Goal: Information Seeking & Learning: Learn about a topic

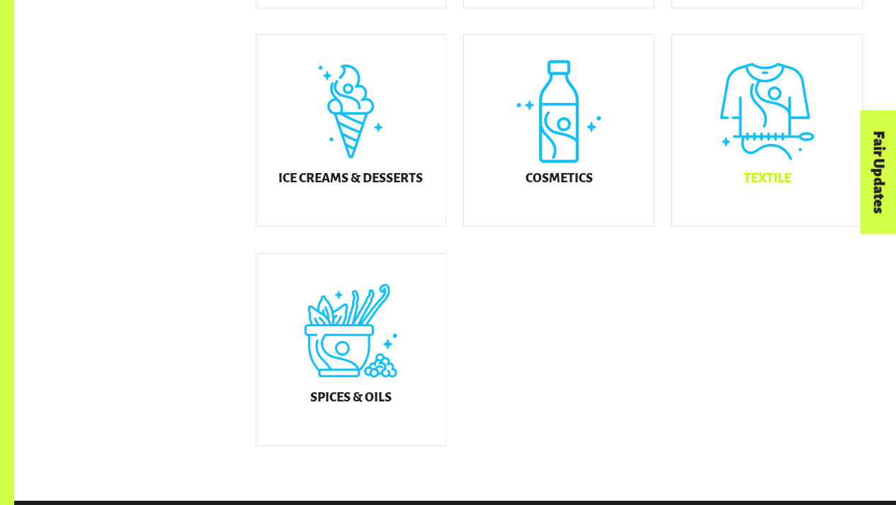
scroll to position [715, 0]
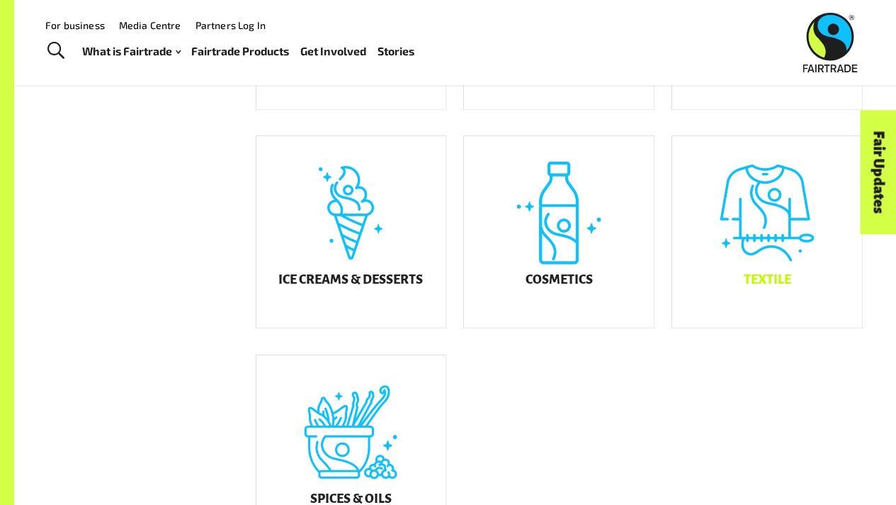
click at [762, 235] on div "Textile" at bounding box center [767, 231] width 190 height 191
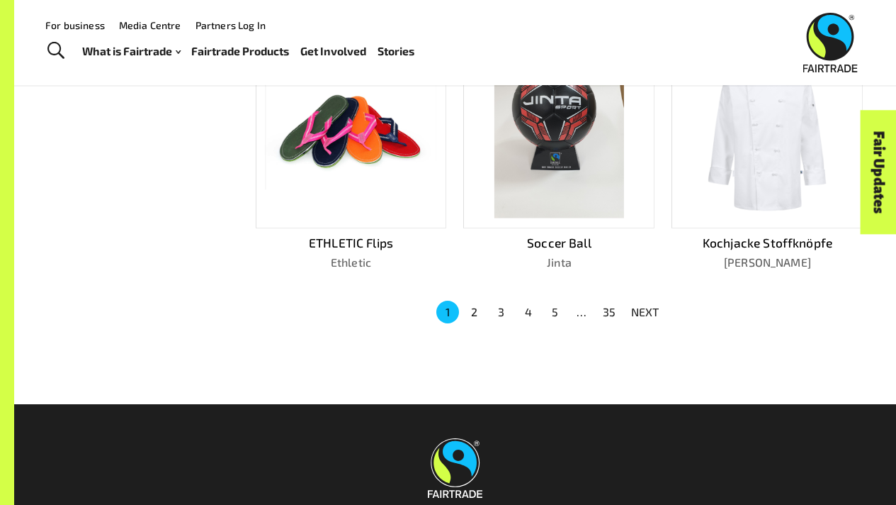
scroll to position [894, 0]
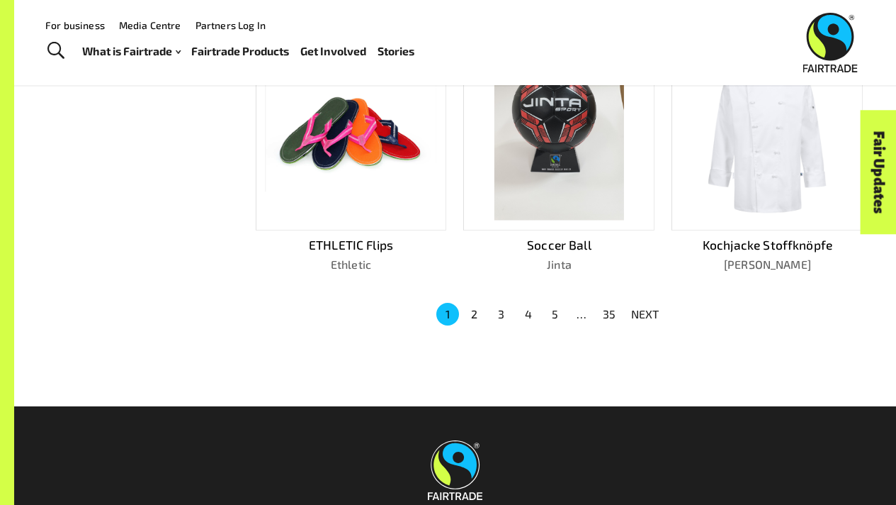
click at [475, 306] on button "2" at bounding box center [474, 314] width 23 height 23
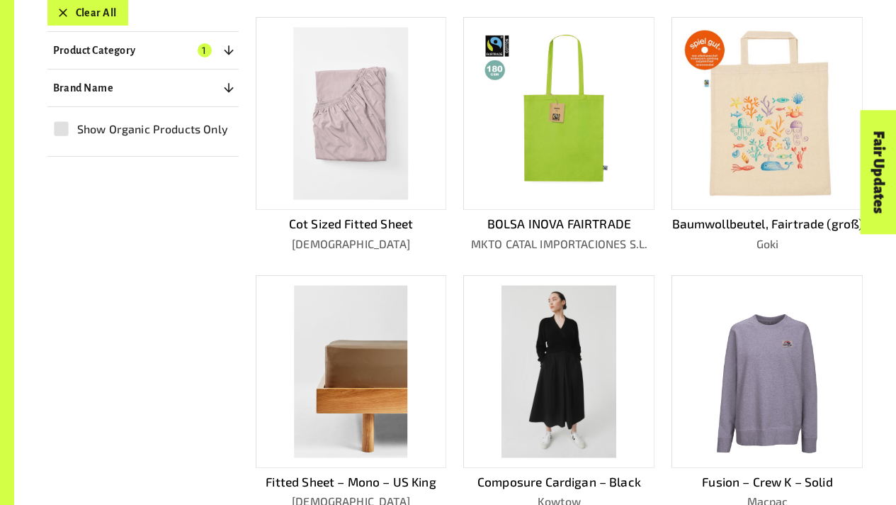
scroll to position [1052, 0]
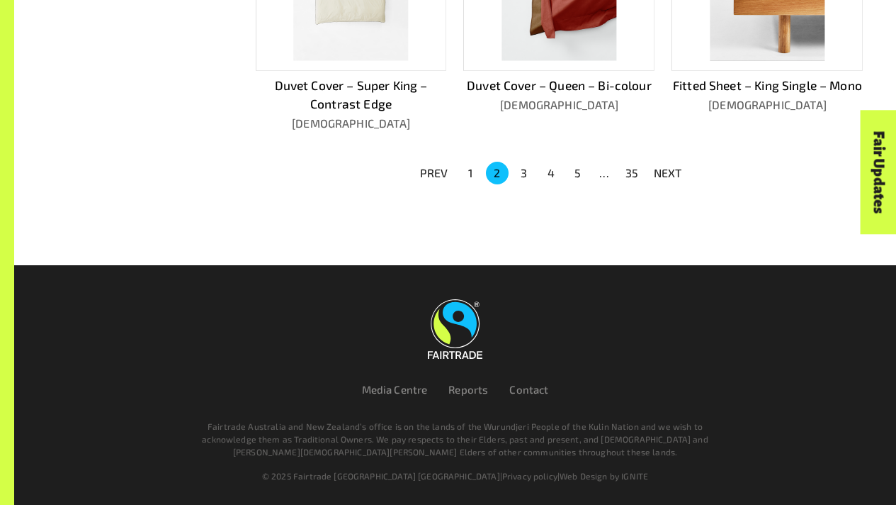
click at [524, 184] on ul "PREV 1 2 3 4 5 … 35 NEXT" at bounding box center [551, 173] width 279 height 26
click at [524, 171] on button "3" at bounding box center [524, 173] width 23 height 23
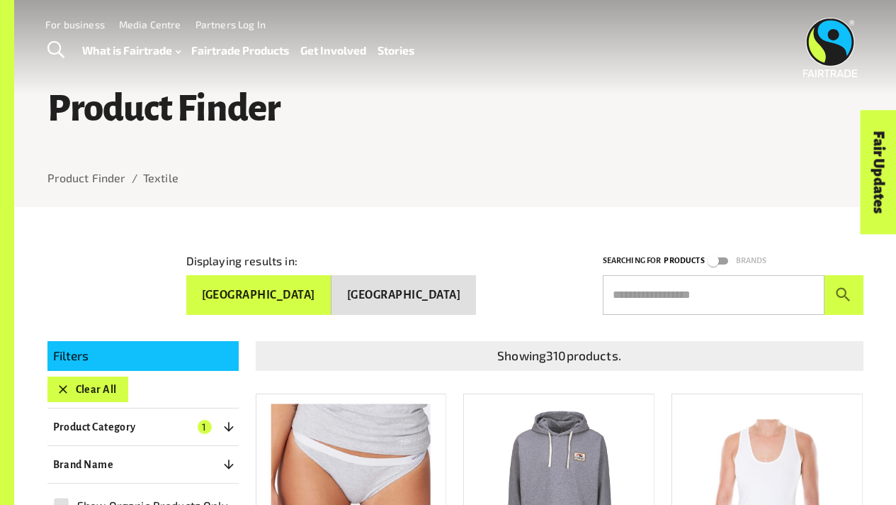
scroll to position [0, 0]
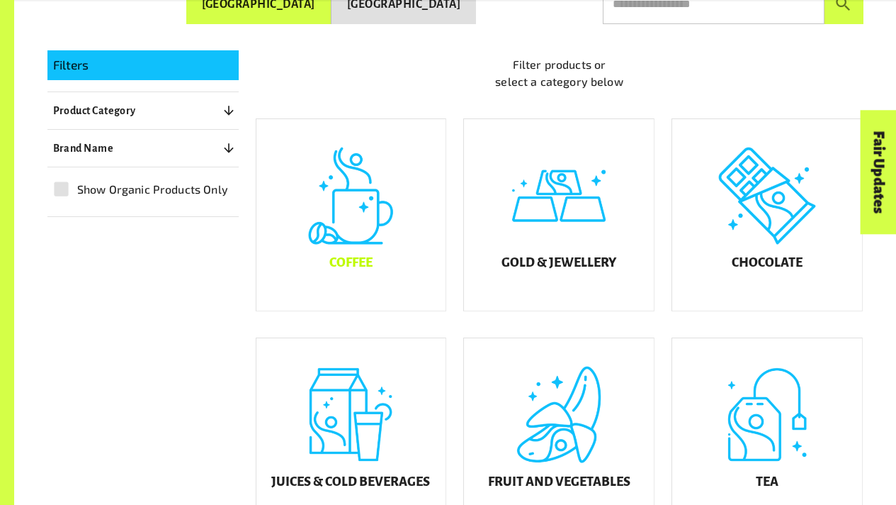
scroll to position [306, 0]
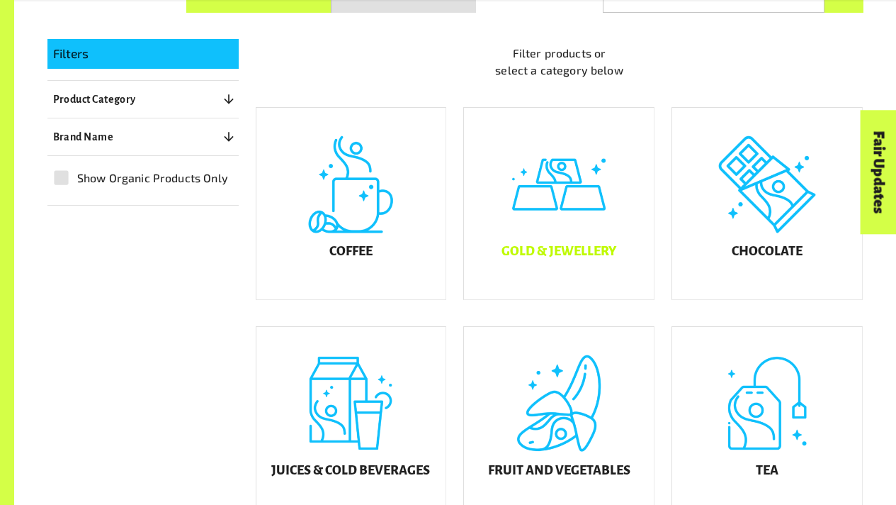
click at [549, 227] on div "Gold & Jewellery" at bounding box center [559, 203] width 190 height 191
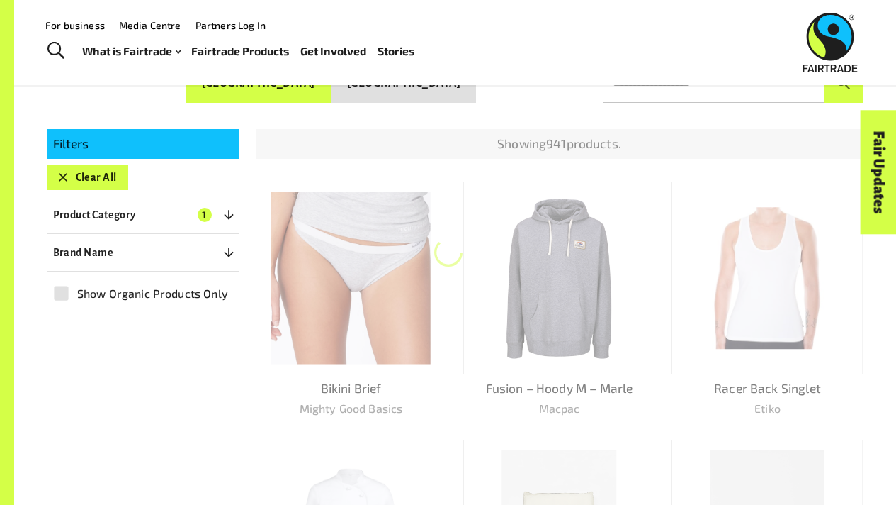
scroll to position [215, 0]
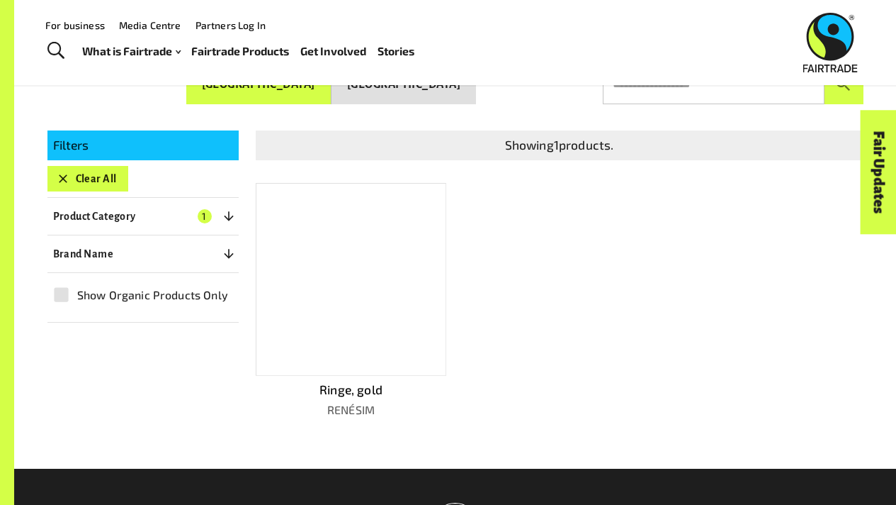
click at [325, 239] on div at bounding box center [351, 279] width 191 height 193
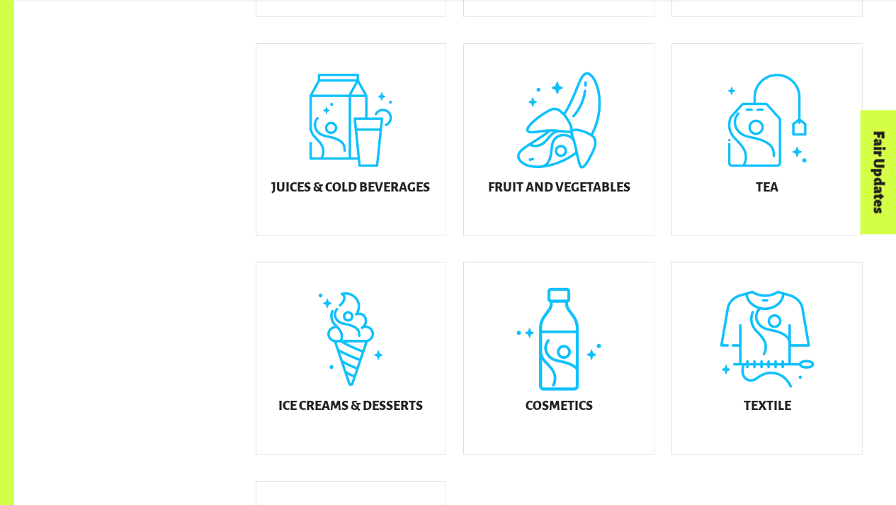
scroll to position [591, 0]
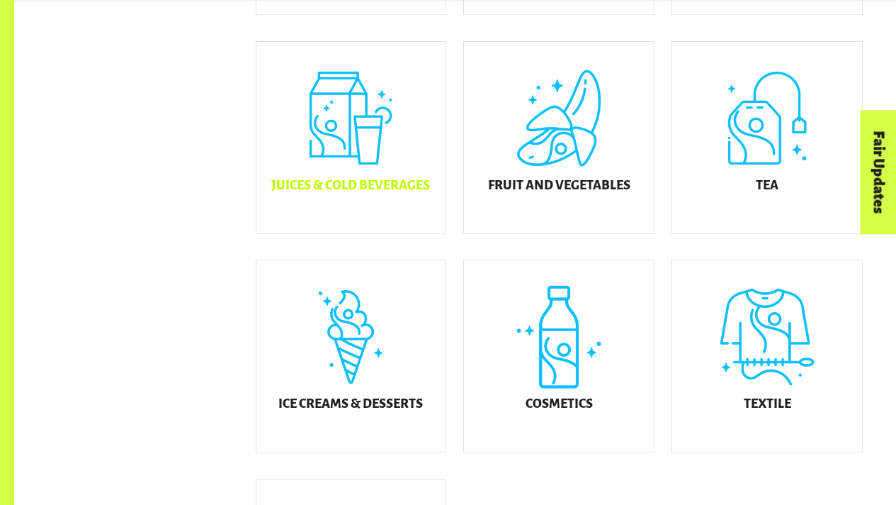
click at [388, 193] on h5 "Juices & Cold Beverages" at bounding box center [350, 186] width 159 height 14
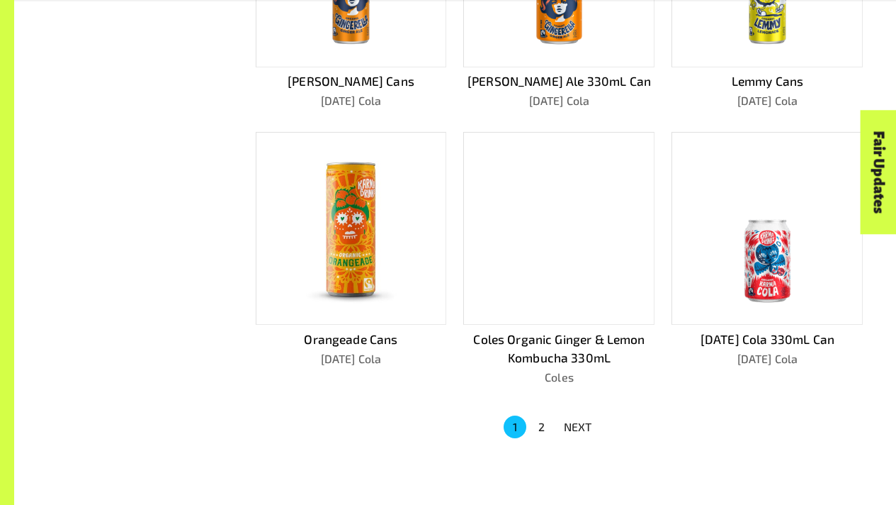
scroll to position [1002, 0]
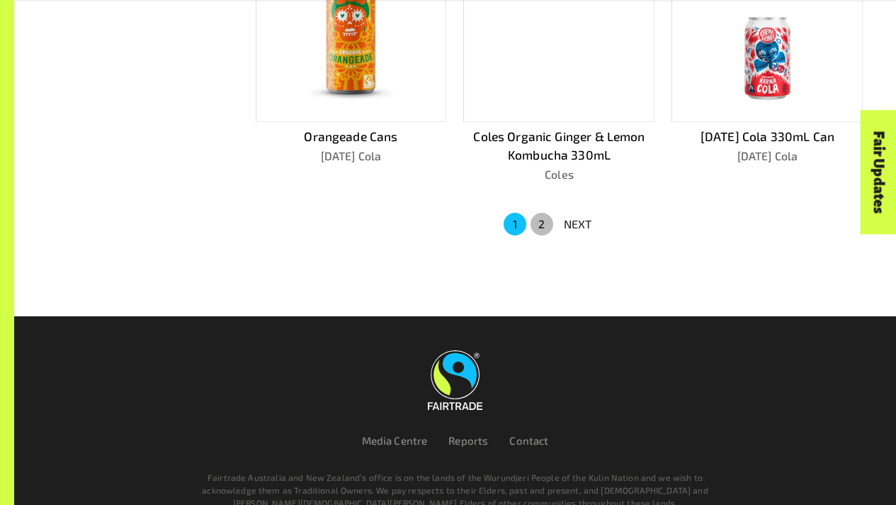
click at [539, 230] on button "2" at bounding box center [542, 224] width 23 height 23
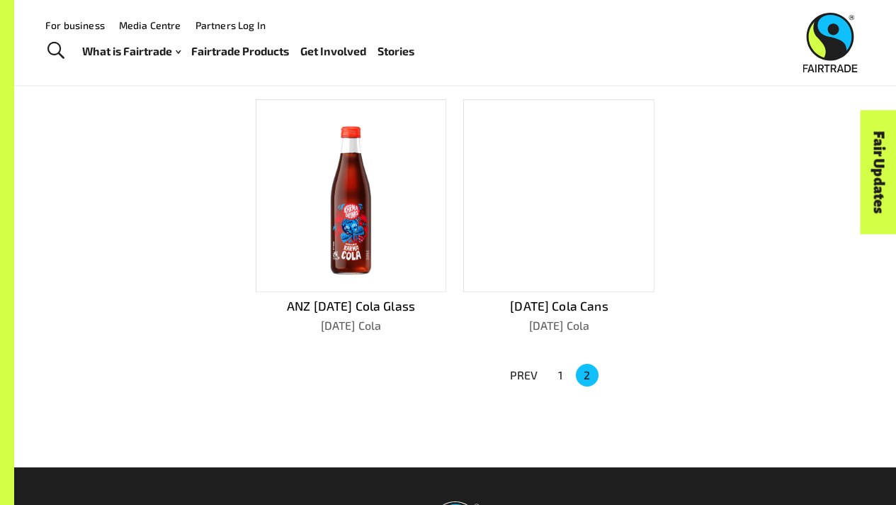
scroll to position [560, 0]
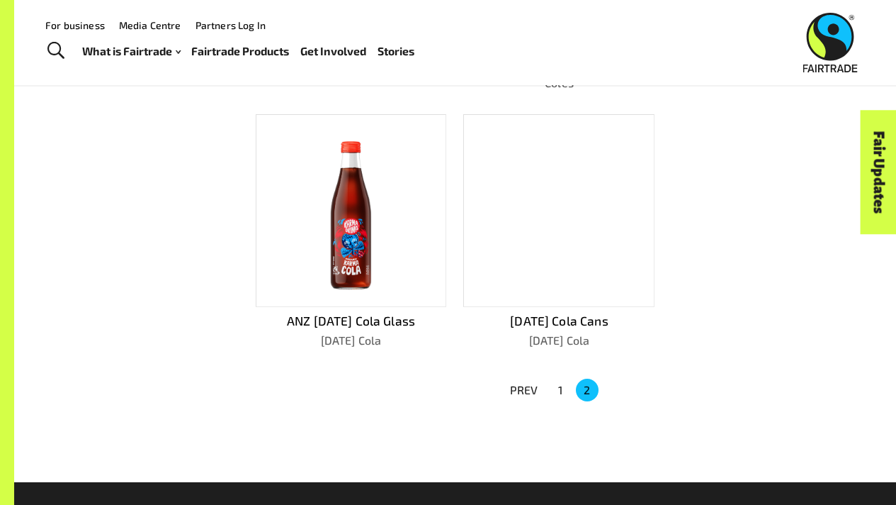
click at [407, 265] on div at bounding box center [351, 210] width 191 height 193
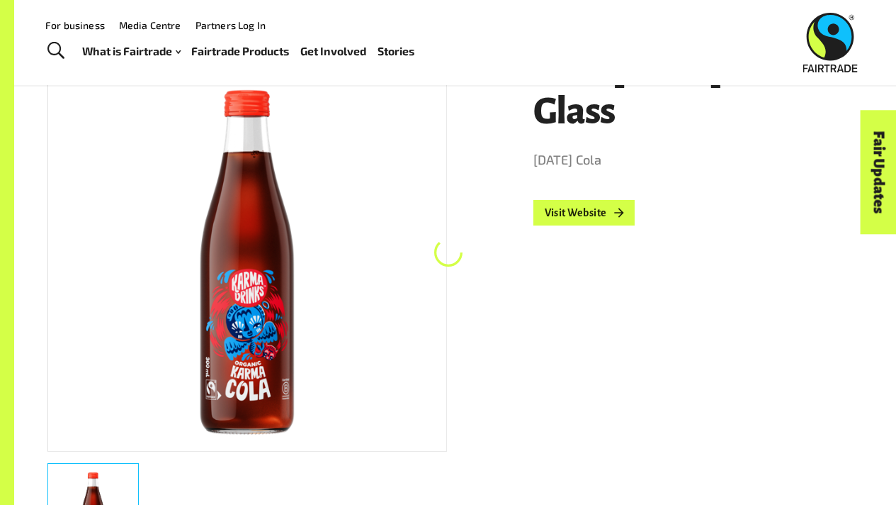
scroll to position [215, 0]
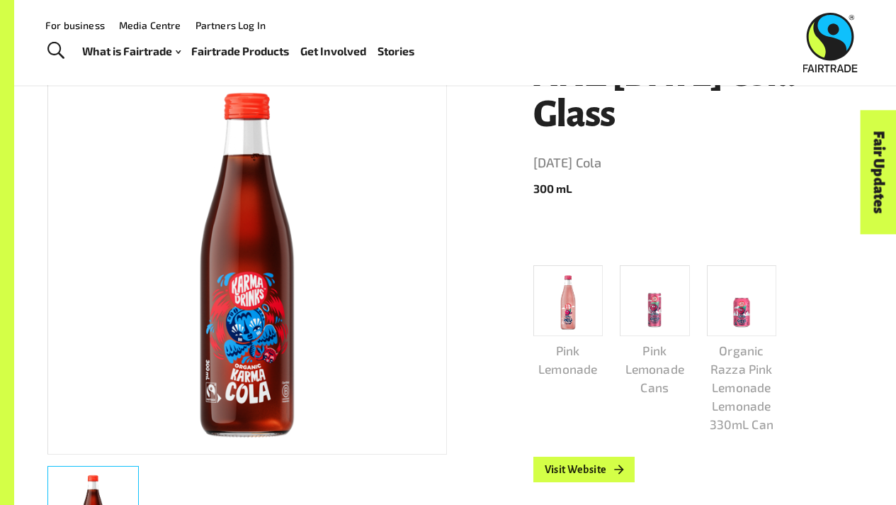
click at [573, 307] on img at bounding box center [568, 300] width 32 height 63
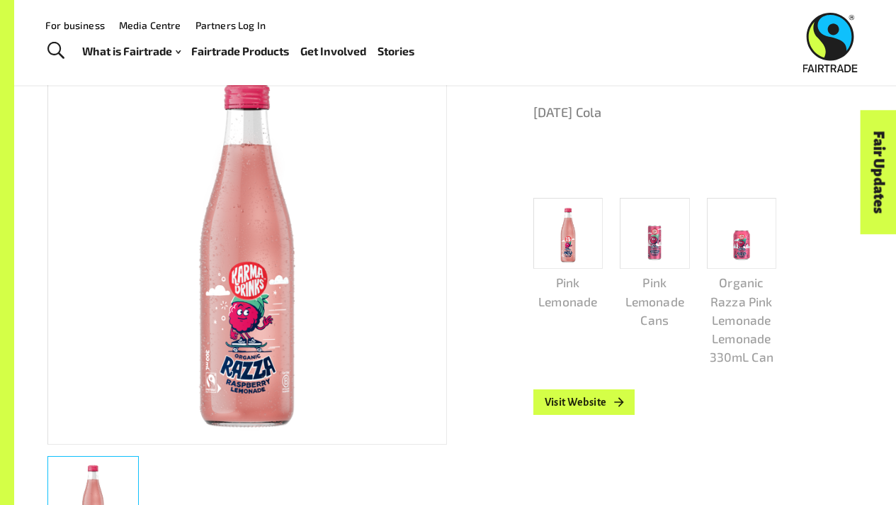
scroll to position [227, 0]
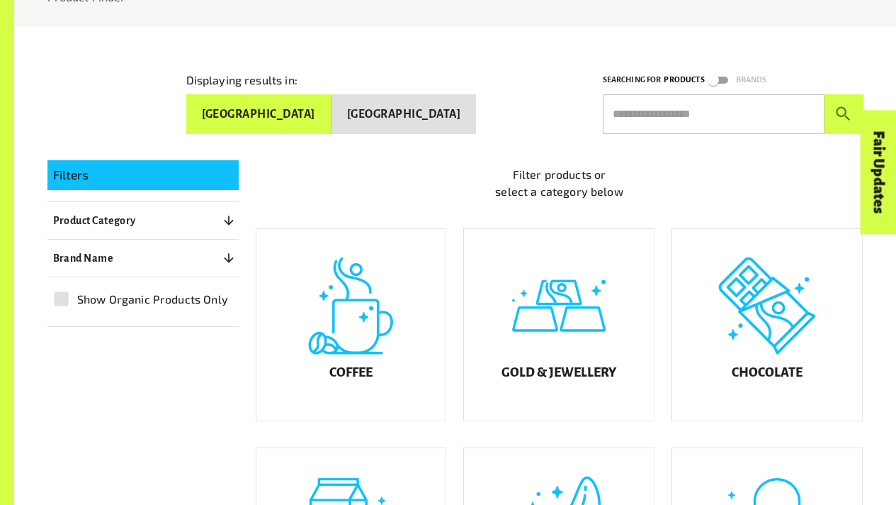
scroll to position [281, 0]
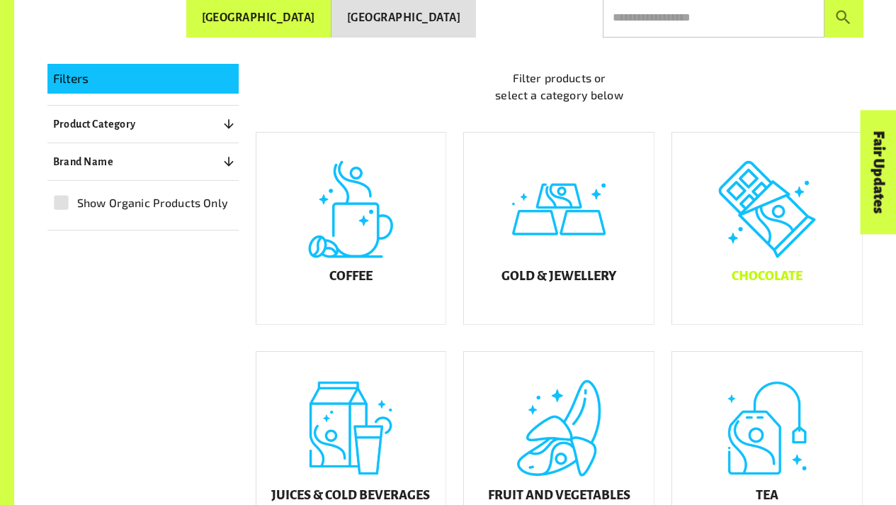
click at [822, 292] on div "Chocolate" at bounding box center [767, 228] width 190 height 191
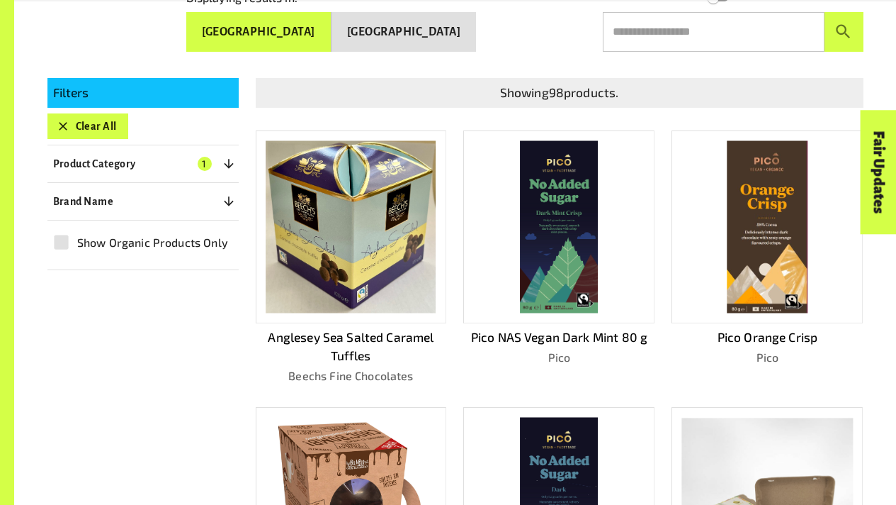
scroll to position [269, 0]
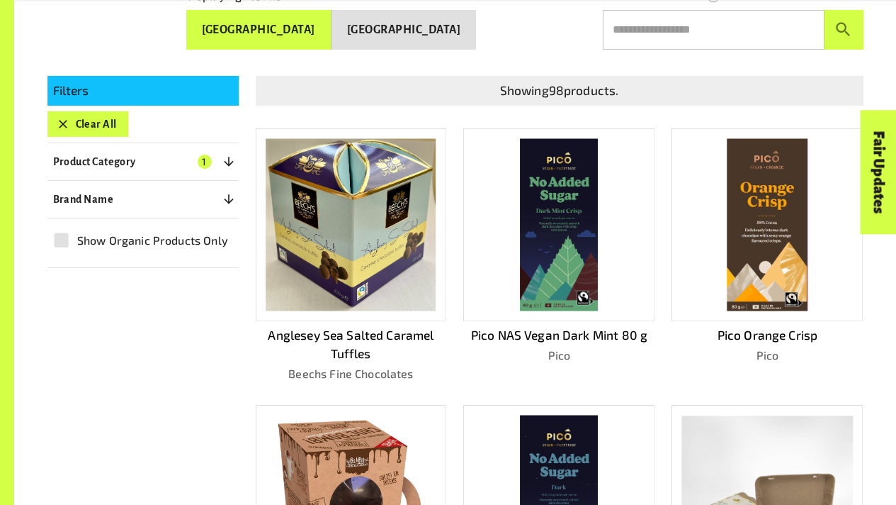
click at [839, 224] on div "Fair Updates" at bounding box center [799, 216] width 124 height 36
click at [792, 181] on img at bounding box center [768, 224] width 80 height 172
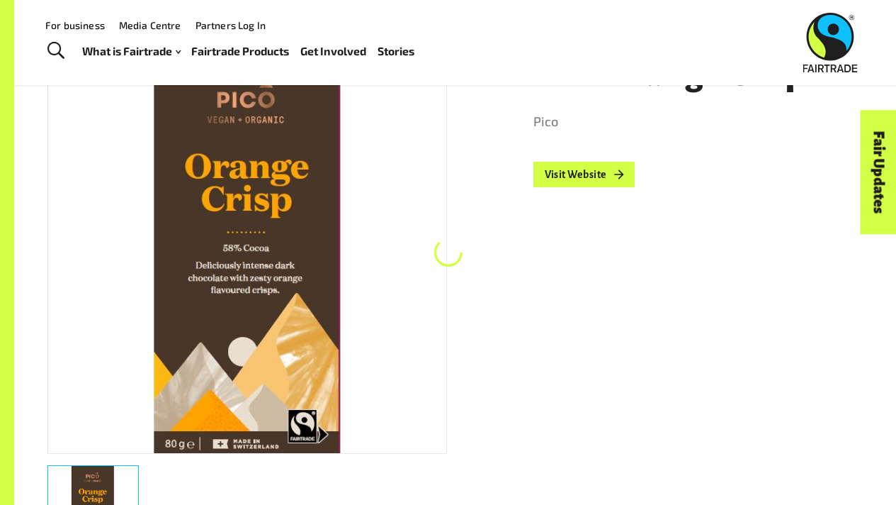
scroll to position [215, 0]
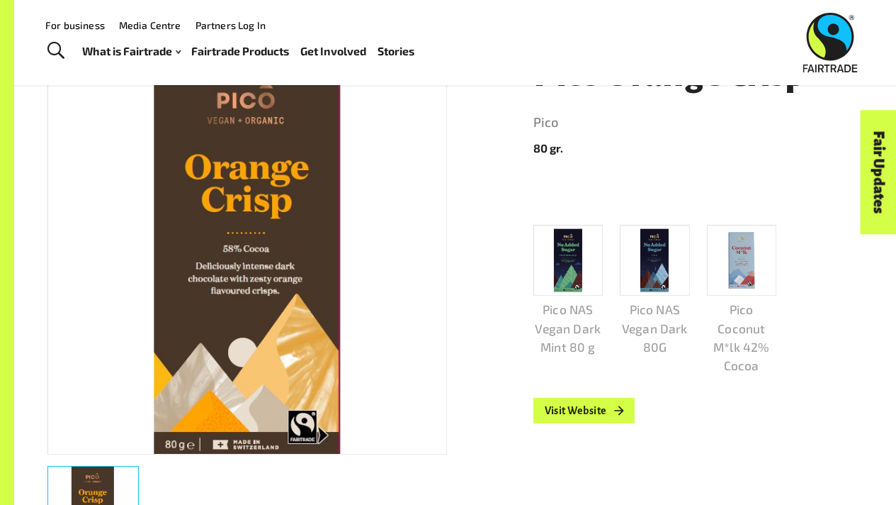
click at [685, 266] on div at bounding box center [655, 261] width 70 height 72
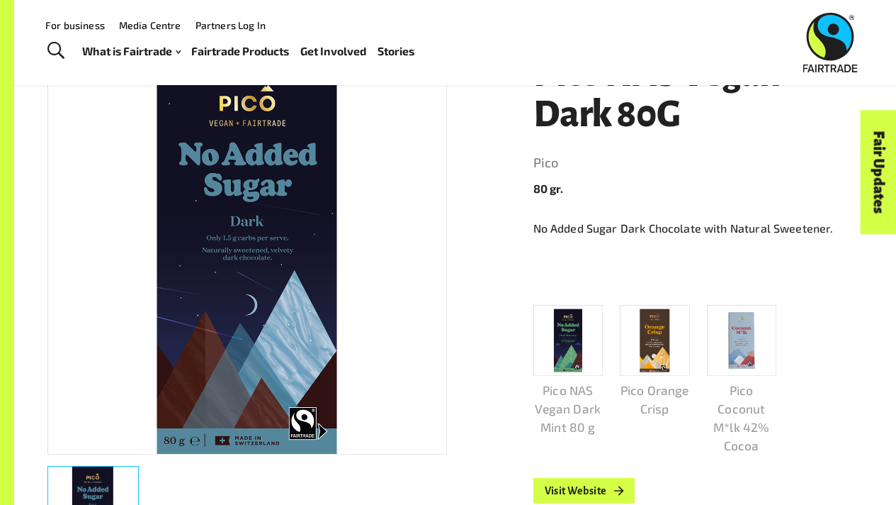
click at [366, 202] on div at bounding box center [247, 253] width 400 height 401
click at [639, 149] on header "Pico NAS Vegan Dark 80G Pico 80 gr." at bounding box center [699, 125] width 330 height 144
